Goal: Use online tool/utility

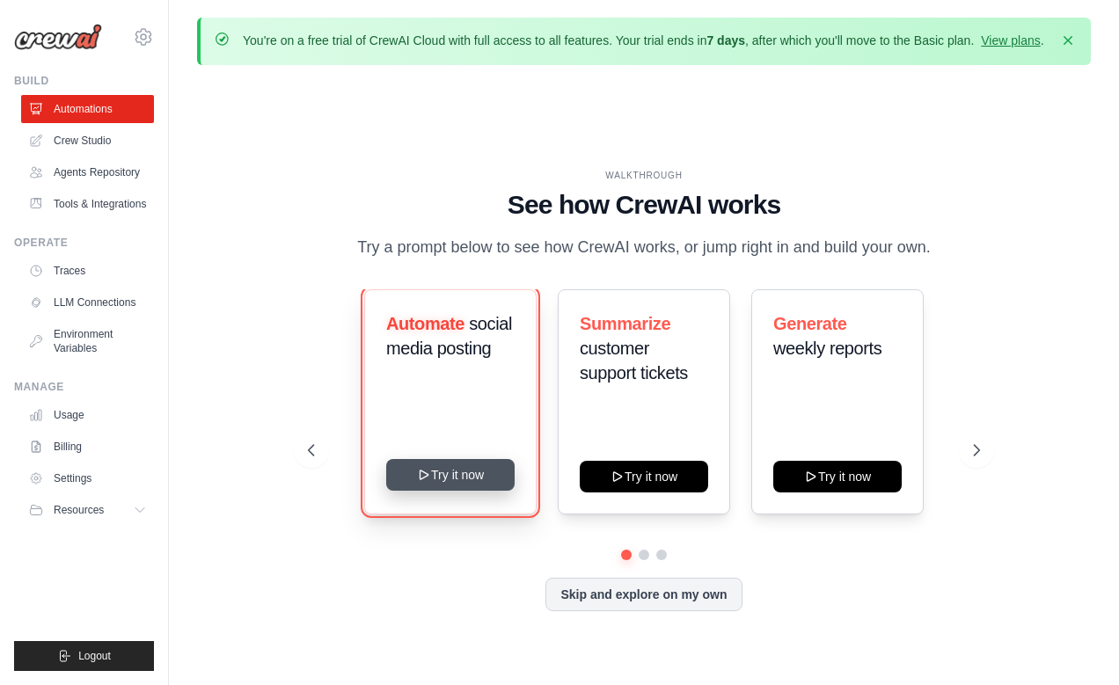
click at [443, 491] on button "Try it now" at bounding box center [450, 475] width 128 height 32
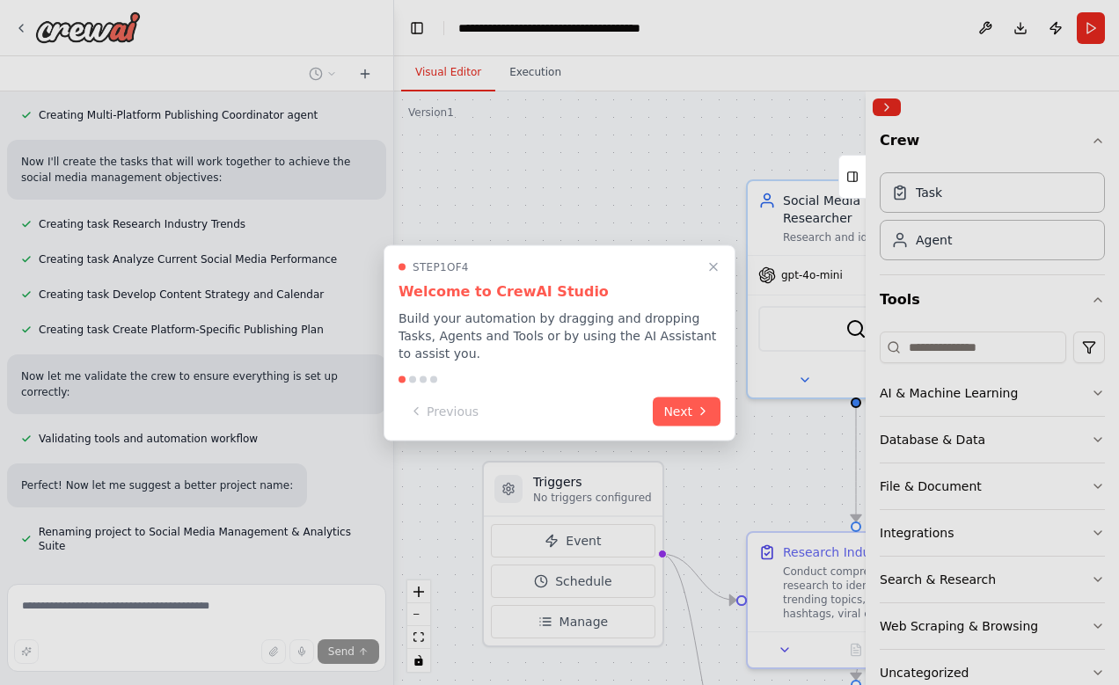
scroll to position [1115, 0]
